Goal: Find specific page/section: Find specific page/section

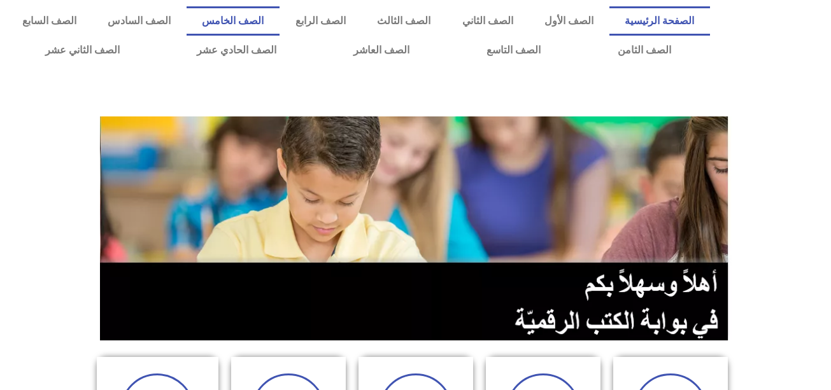
click at [279, 18] on link "الصف الخامس" at bounding box center [233, 20] width 93 height 29
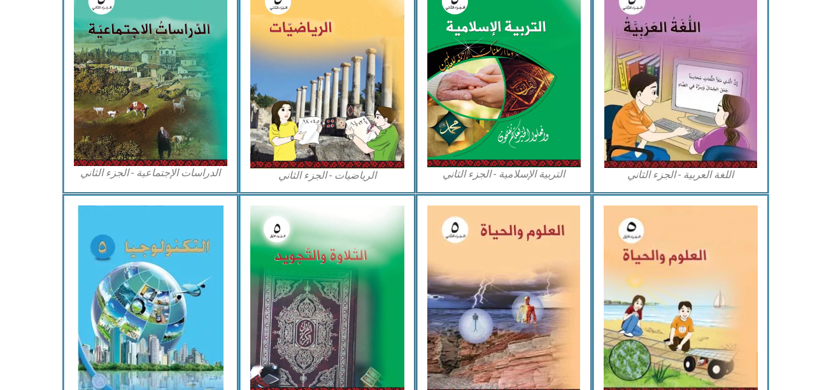
scroll to position [671, 0]
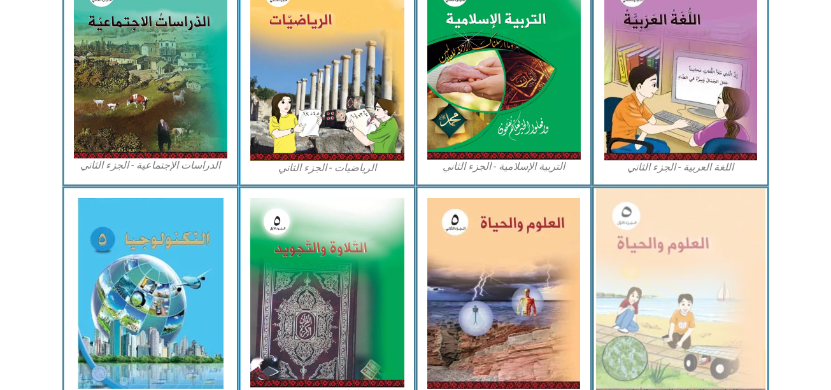
click at [640, 288] on img at bounding box center [680, 292] width 169 height 208
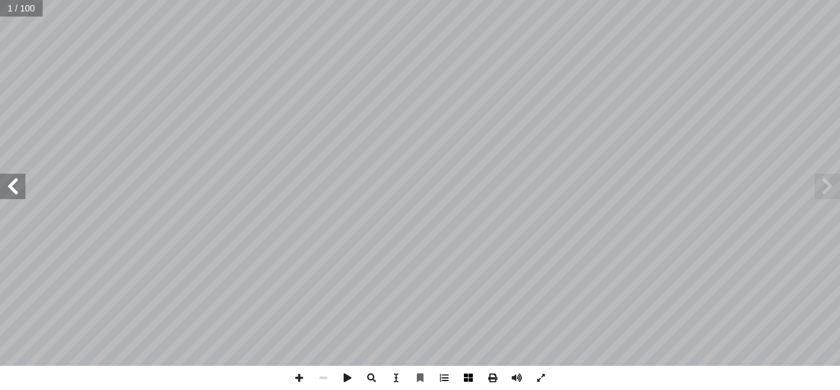
click at [470, 374] on span at bounding box center [468, 378] width 24 height 24
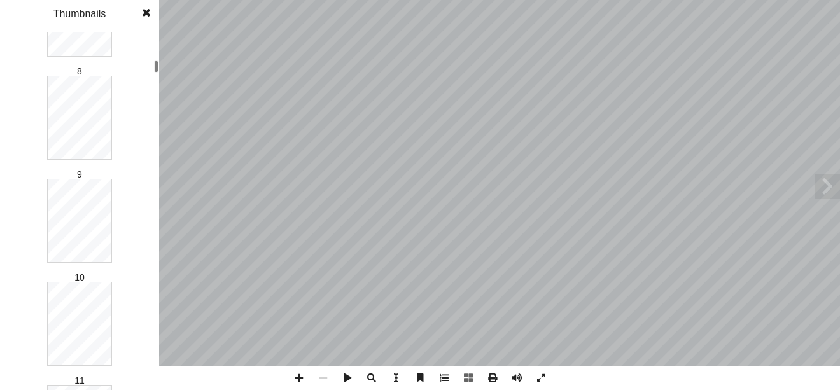
click at [167, 64] on div "العلوم والحياة ليف أ ا ّ فريق الـت ب ّ بو الر أ ا د. مروان ا) ً . جنان البرغوثي…" at bounding box center [420, 195] width 840 height 390
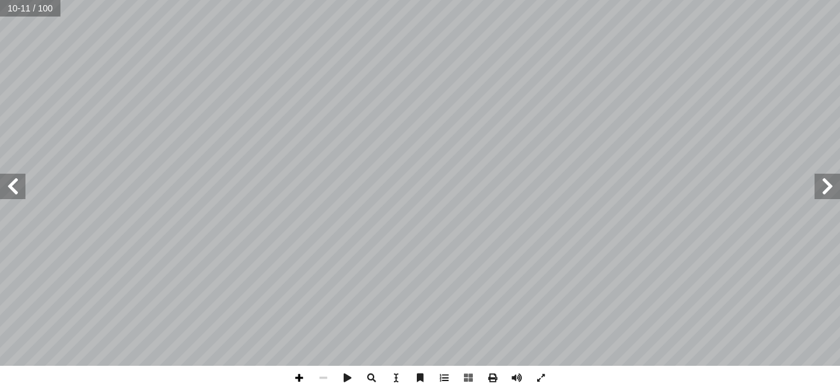
click at [296, 378] on span at bounding box center [299, 378] width 24 height 24
click at [10, 188] on span at bounding box center [12, 186] width 25 height 25
